Goal: Information Seeking & Learning: Get advice/opinions

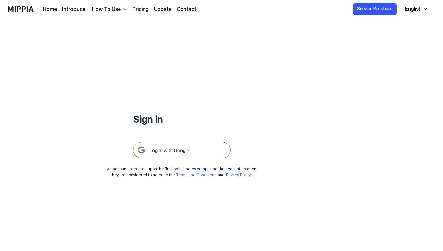
click at [178, 151] on img at bounding box center [182, 150] width 98 height 16
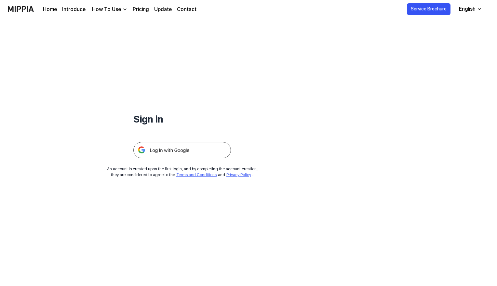
click at [111, 12] on div "How To Use" at bounding box center [107, 10] width 32 height 8
click at [133, 10] on link "Pricing" at bounding box center [141, 10] width 16 height 8
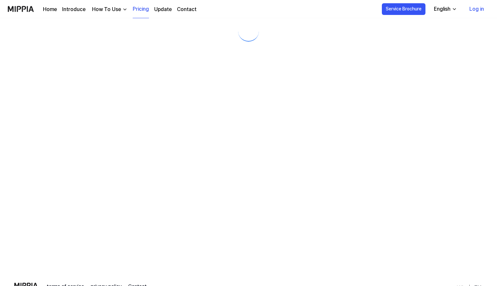
click at [135, 10] on link "Pricing" at bounding box center [141, 9] width 16 height 18
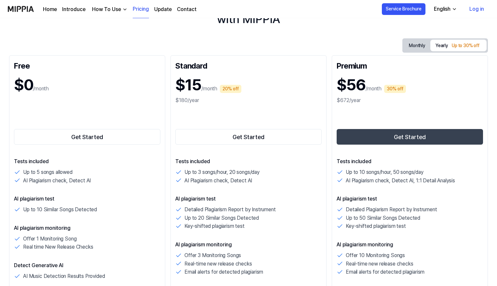
scroll to position [8, 0]
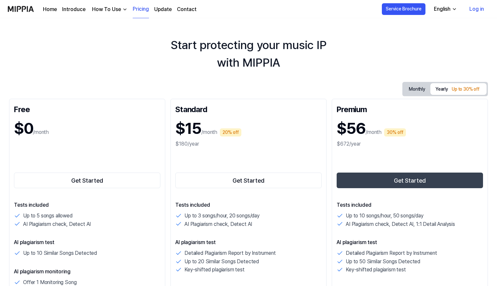
click at [410, 88] on button "Monthly" at bounding box center [416, 89] width 27 height 12
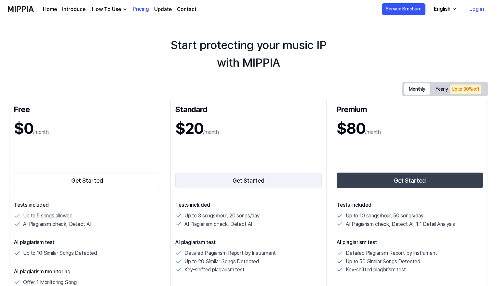
click at [206, 180] on button "Get Started" at bounding box center [248, 181] width 146 height 16
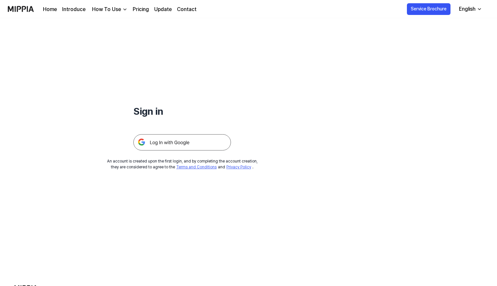
click at [192, 148] on img at bounding box center [182, 142] width 98 height 16
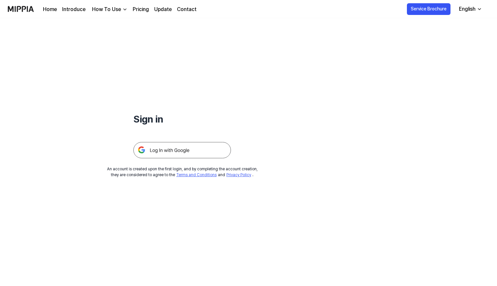
click at [474, 6] on div "English" at bounding box center [466, 9] width 19 height 8
click at [446, 34] on link "한국어" at bounding box center [451, 39] width 62 height 13
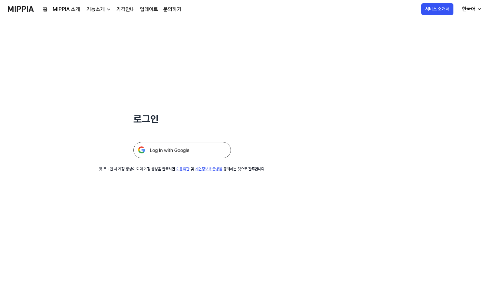
click at [169, 153] on img at bounding box center [182, 150] width 98 height 16
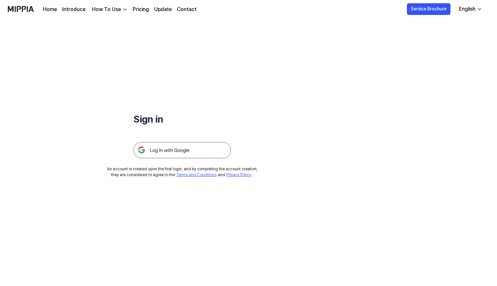
click at [464, 12] on div "English" at bounding box center [466, 9] width 19 height 8
click at [443, 39] on link "한국어" at bounding box center [451, 39] width 62 height 13
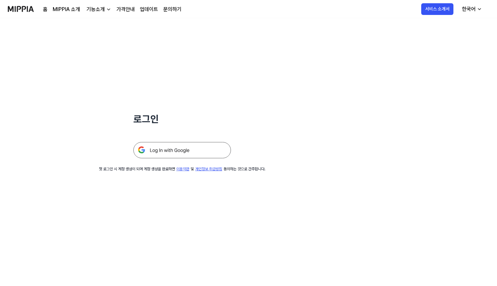
click at [474, 9] on div "한국어" at bounding box center [468, 9] width 16 height 8
click at [446, 25] on link "English" at bounding box center [451, 26] width 62 height 13
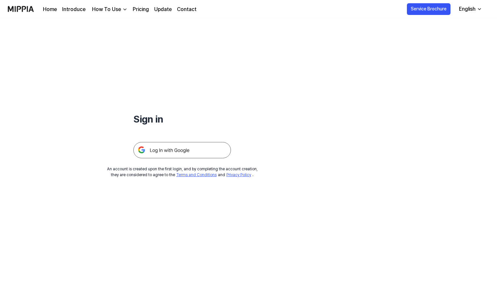
click at [117, 7] on div "How To Use" at bounding box center [107, 10] width 32 height 8
click at [144, 7] on link "Pricing" at bounding box center [141, 10] width 16 height 8
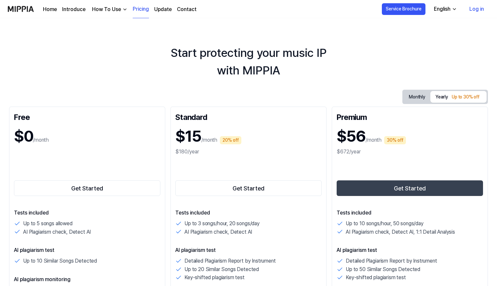
click at [166, 9] on link "Update" at bounding box center [163, 10] width 18 height 8
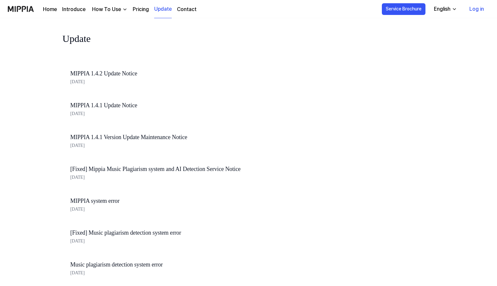
click at [189, 9] on link "Contact" at bounding box center [187, 10] width 20 height 8
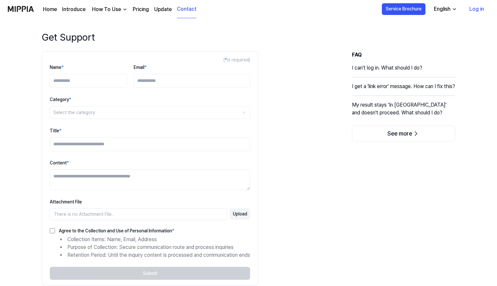
click at [372, 64] on h4 "I can't log in. What should I do?" at bounding box center [403, 70] width 103 height 13
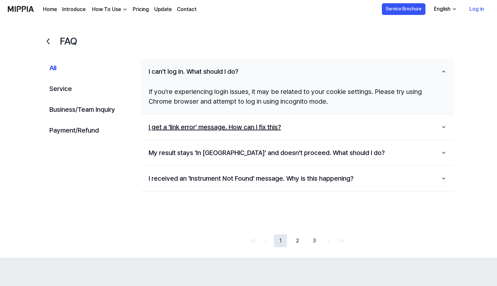
click at [230, 128] on button "I get a 'link error' message. How can I fix this?" at bounding box center [297, 127] width 313 height 20
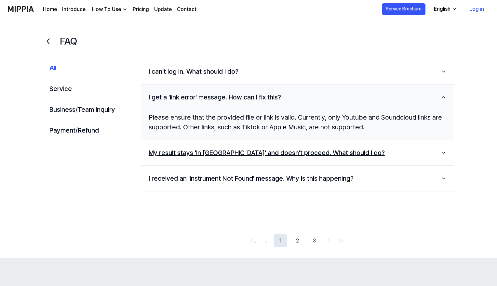
click at [232, 153] on button "My result stays 'In [GEOGRAPHIC_DATA]' and doesn't proceed. What should I do?" at bounding box center [297, 153] width 313 height 20
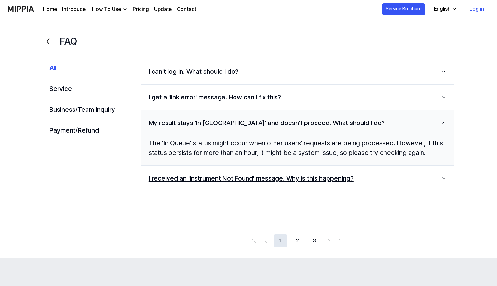
click at [227, 178] on button "I received an 'Instrument Not Found' message. Why is this happening?" at bounding box center [297, 178] width 313 height 20
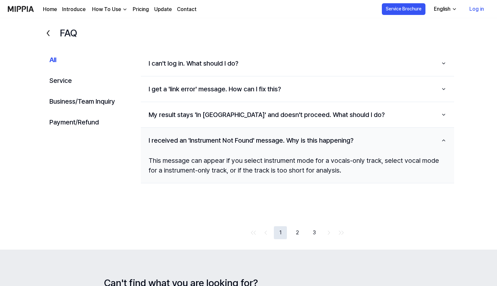
scroll to position [15, 0]
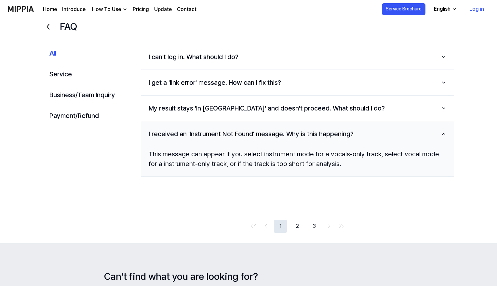
click at [297, 229] on button "2" at bounding box center [297, 226] width 13 height 13
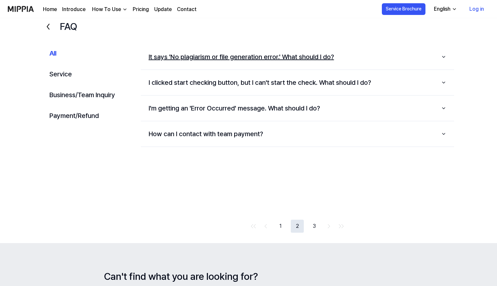
click at [240, 57] on button "It says 'No plagiarism or file generation error.' What should I do?" at bounding box center [297, 57] width 313 height 20
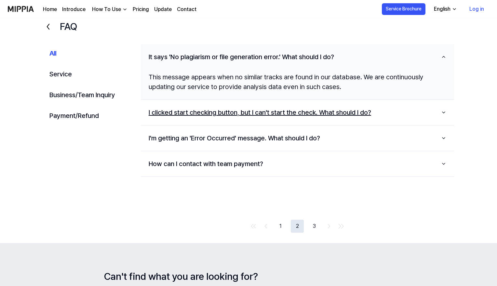
click at [223, 109] on button "I clicked start checking button, but I can't start the check. What should I do?" at bounding box center [297, 112] width 313 height 20
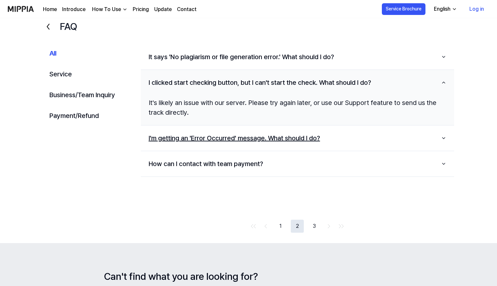
click at [217, 141] on button "I'm getting an 'Error Occurred' message. What should I do?" at bounding box center [297, 138] width 313 height 20
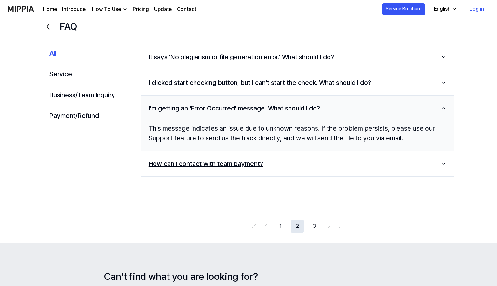
click at [214, 165] on button "How can I contact with team payment?" at bounding box center [297, 164] width 313 height 20
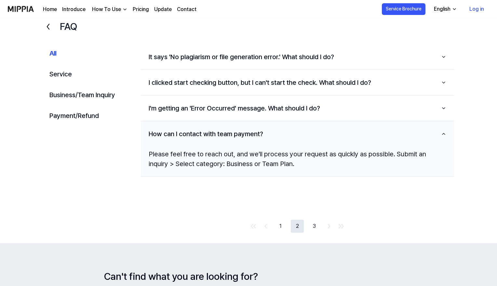
click at [315, 226] on button "3" at bounding box center [313, 226] width 13 height 13
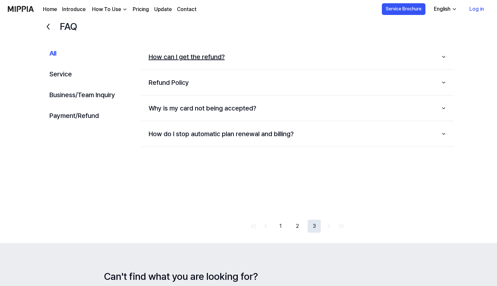
click at [191, 59] on button "How can I get the refund?" at bounding box center [297, 57] width 313 height 20
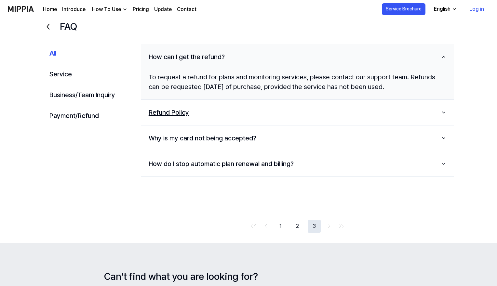
click at [178, 109] on button "Refund Policy" at bounding box center [297, 112] width 313 height 20
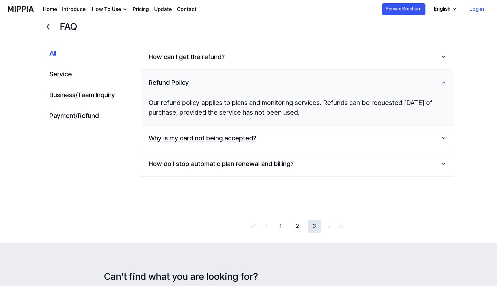
click at [180, 138] on button "Why is my card not being accepted?" at bounding box center [297, 138] width 313 height 20
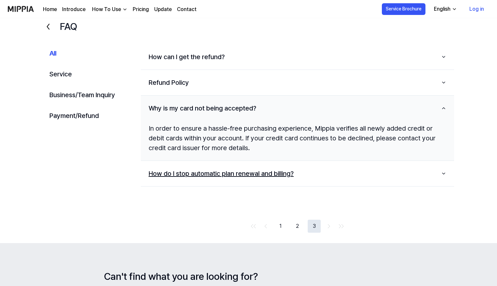
click at [185, 177] on button "How do I stop automatic plan renewal and billing?" at bounding box center [297, 173] width 313 height 20
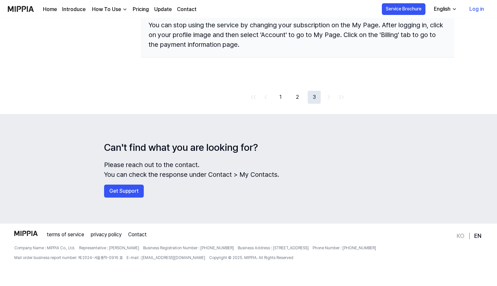
scroll to position [144, 0]
